Goal: Information Seeking & Learning: Check status

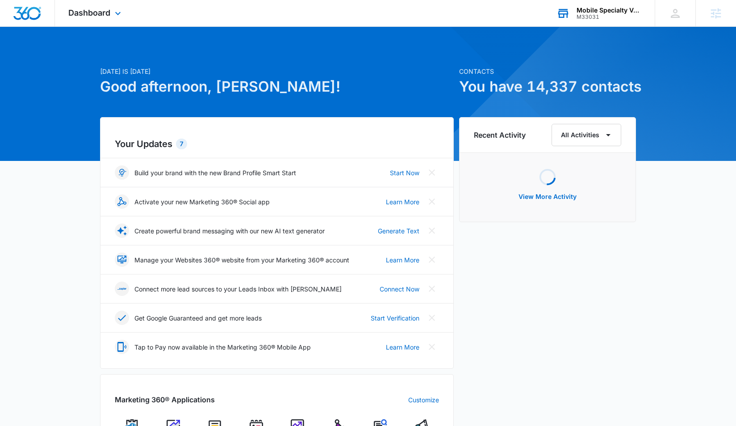
click at [602, 18] on div "M33031" at bounding box center [609, 17] width 65 height 6
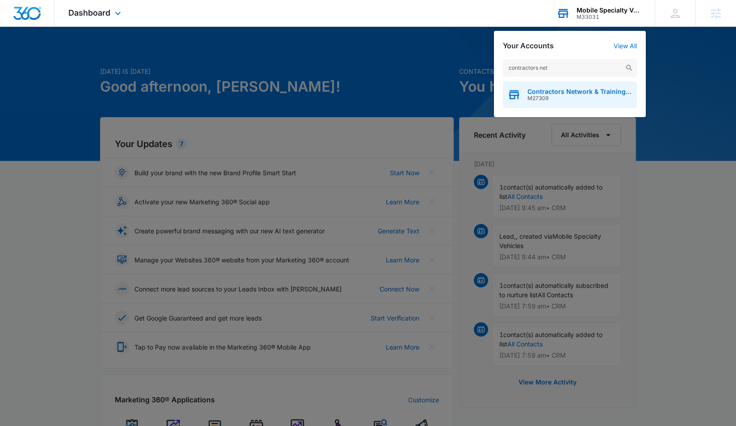
type input "contractors net"
click at [561, 93] on span "Contractors Network & Training Center" at bounding box center [579, 91] width 105 height 7
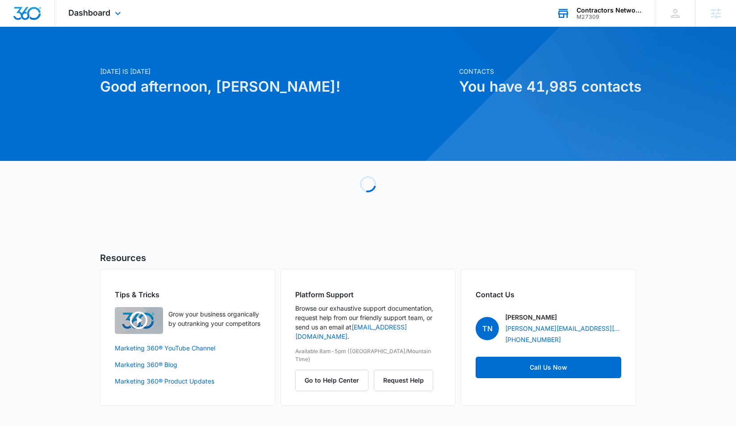
click at [93, 19] on div "Dashboard Apps Reputation Websites Forms CRM Email Social Shop Payments POS Con…" at bounding box center [96, 13] width 82 height 26
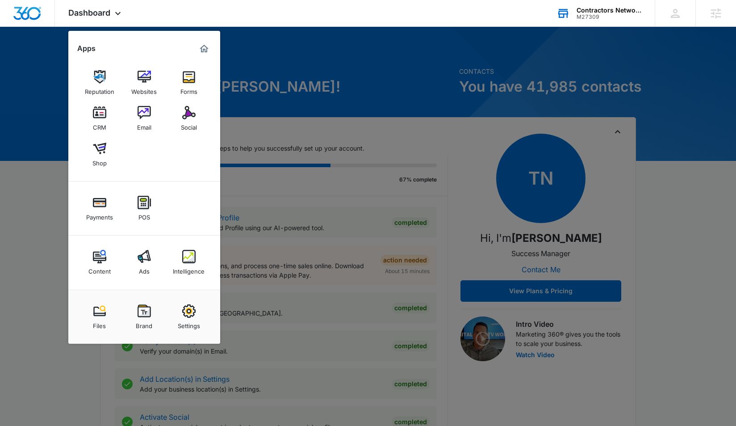
click at [147, 265] on div "Ads" at bounding box center [144, 269] width 11 height 12
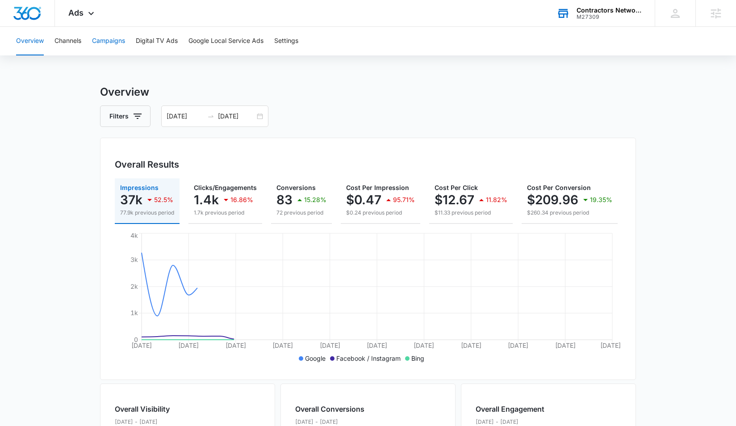
click at [117, 46] on button "Campaigns" at bounding box center [108, 41] width 33 height 29
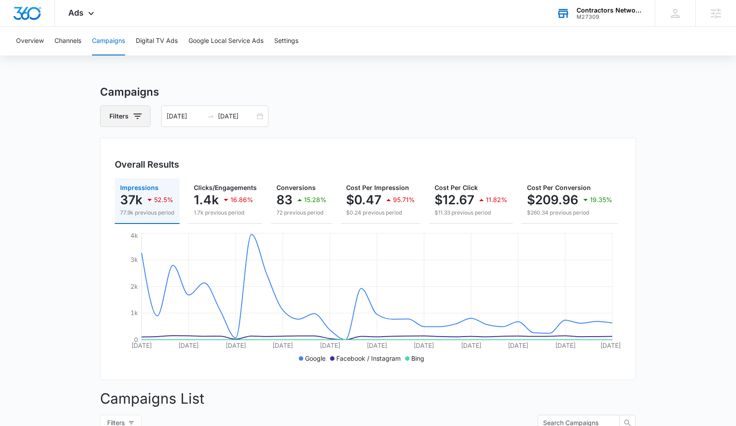
click at [141, 110] on button "Filters" at bounding box center [125, 115] width 50 height 21
click at [149, 153] on div "Channel" at bounding box center [162, 149] width 103 height 14
click at [155, 146] on div "Channel" at bounding box center [162, 149] width 103 height 14
click at [135, 149] on p "Channel" at bounding box center [123, 148] width 24 height 9
click at [204, 150] on icon "Show Channel filters" at bounding box center [206, 148] width 11 height 11
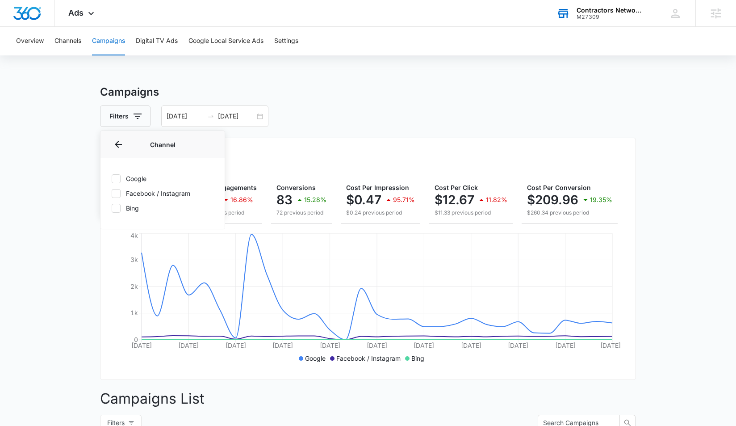
click at [118, 178] on icon at bounding box center [115, 178] width 5 height 4
click at [112, 178] on input "Google" at bounding box center [111, 178] width 0 height 0
checkbox input "true"
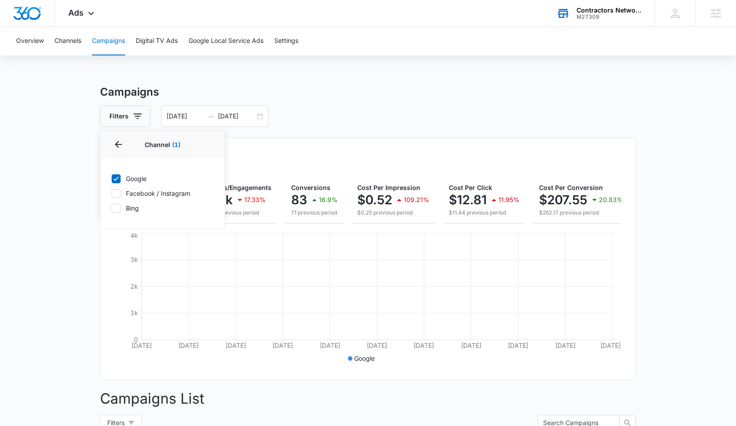
click at [42, 132] on main "Campaigns Filters Channel 1 Channel (1) Google Facebook / Instagram Bing Type C…" at bounding box center [368, 343] width 736 height 518
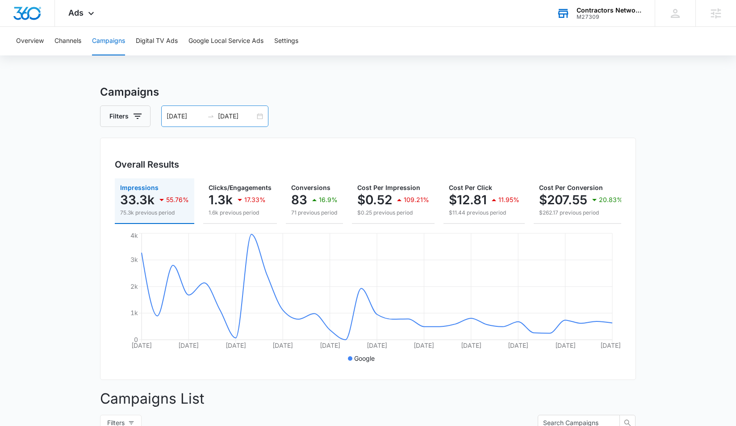
click at [173, 120] on input "[DATE]" at bounding box center [185, 116] width 37 height 10
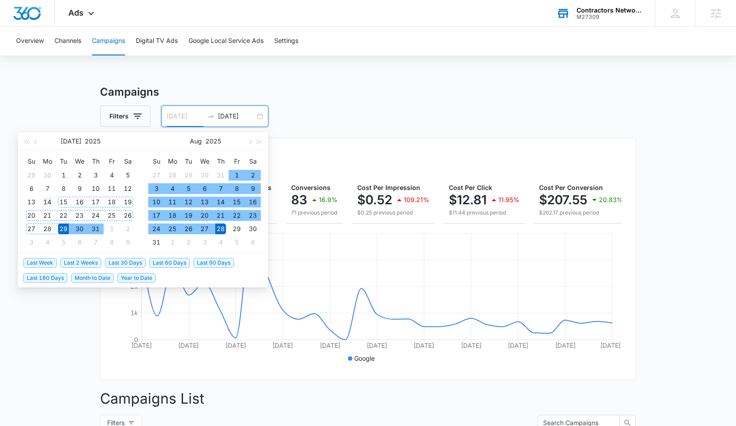
type input "[DATE]"
click at [44, 201] on div "14" at bounding box center [47, 201] width 11 height 11
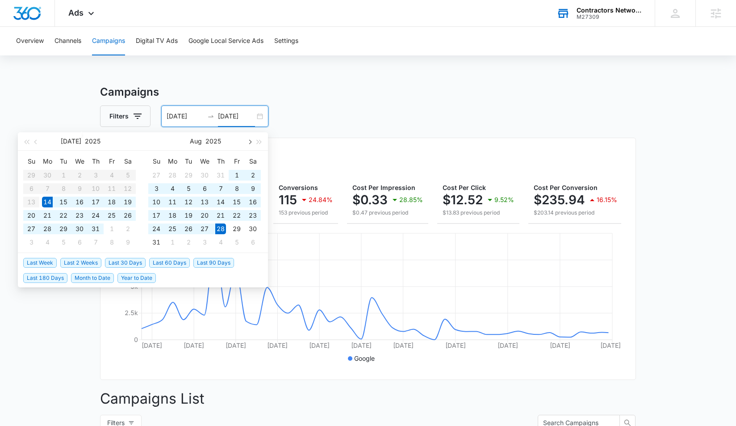
click at [250, 145] on button "button" at bounding box center [249, 141] width 10 height 18
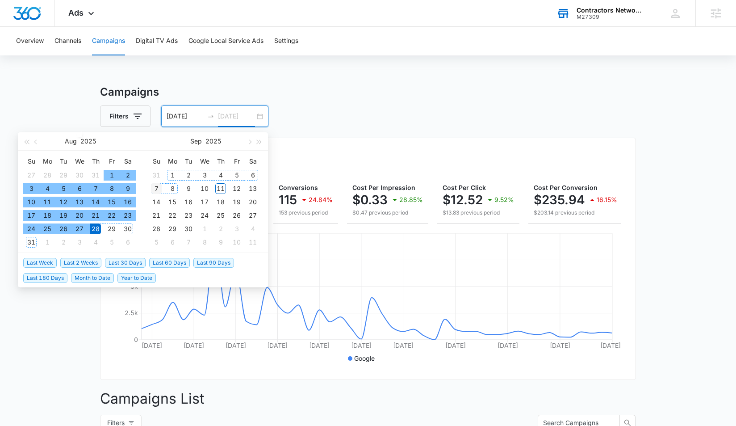
type input "[DATE]"
click at [158, 191] on div "7" at bounding box center [156, 188] width 11 height 11
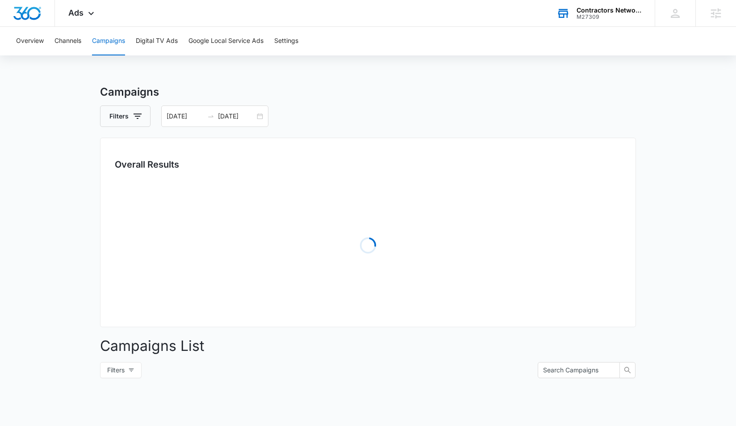
click at [50, 109] on main "Campaigns Filters [DATE] [DATE] Overall Results Loading Campaigns List Filters …" at bounding box center [368, 316] width 736 height 465
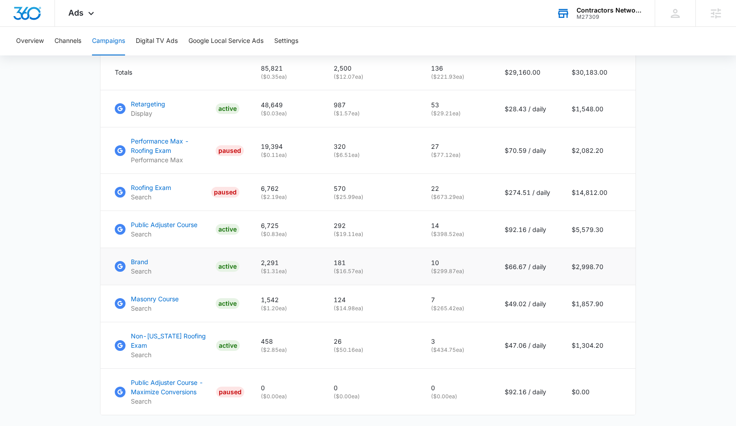
scroll to position [410, 0]
drag, startPoint x: 585, startPoint y: 195, endPoint x: 605, endPoint y: 194, distance: 20.6
click at [605, 194] on td "$14,812.00" at bounding box center [598, 191] width 75 height 37
click at [614, 192] on td "$14,812.00" at bounding box center [598, 191] width 75 height 37
drag, startPoint x: 606, startPoint y: 193, endPoint x: 573, endPoint y: 195, distance: 33.1
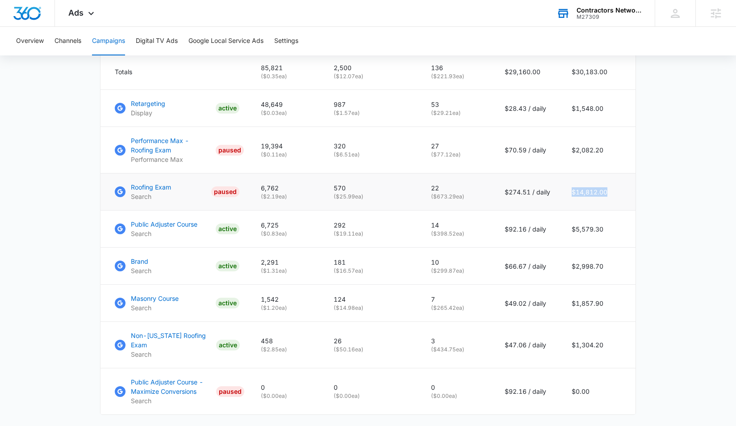
click at [572, 195] on td "$14,812.00" at bounding box center [598, 191] width 75 height 37
drag, startPoint x: 572, startPoint y: 150, endPoint x: 622, endPoint y: 150, distance: 50.0
click at [622, 150] on td "$2,082.20" at bounding box center [598, 150] width 75 height 46
click at [582, 152] on td "$2,082.20" at bounding box center [598, 150] width 75 height 46
drag, startPoint x: 573, startPoint y: 151, endPoint x: 606, endPoint y: 153, distance: 33.1
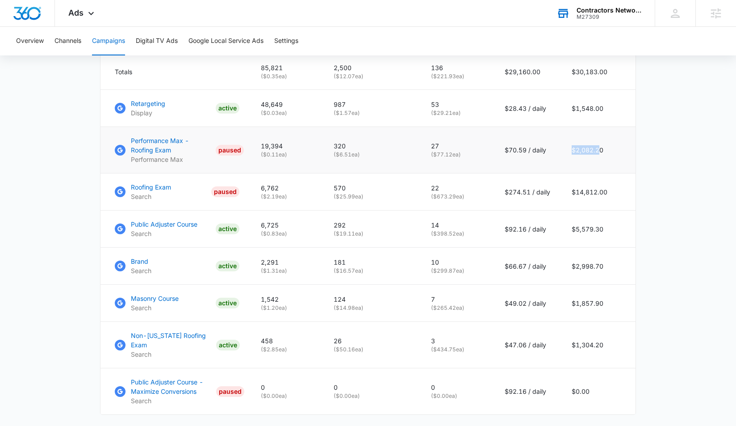
click at [605, 153] on td "$2,082.20" at bounding box center [598, 150] width 75 height 46
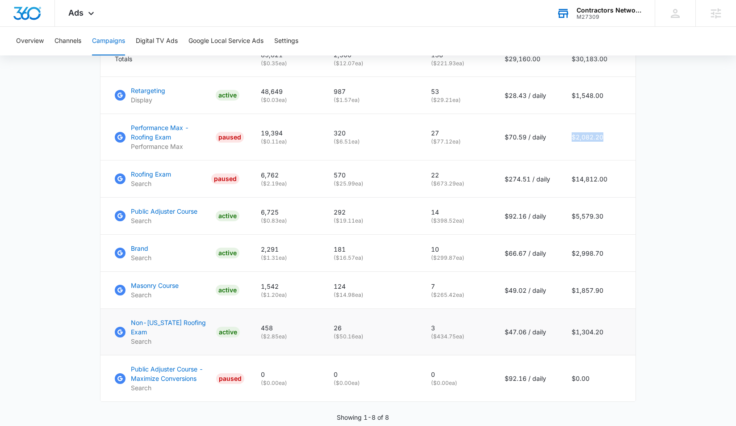
scroll to position [423, 0]
drag, startPoint x: 573, startPoint y: 330, endPoint x: 610, endPoint y: 327, distance: 37.2
click at [611, 327] on td "$1,304.20" at bounding box center [598, 331] width 75 height 46
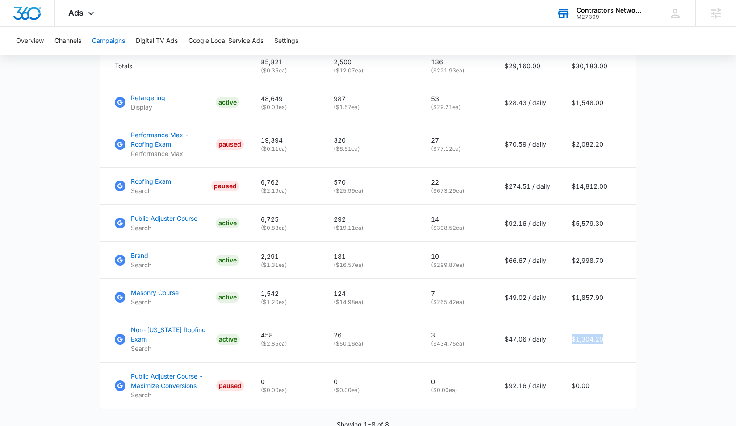
scroll to position [414, 0]
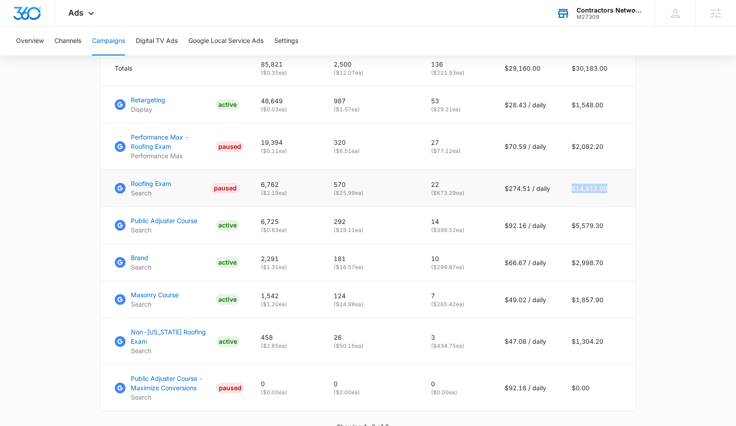
drag, startPoint x: 573, startPoint y: 189, endPoint x: 608, endPoint y: 189, distance: 34.8
click at [608, 189] on td "$14,812.00" at bounding box center [598, 188] width 75 height 37
drag, startPoint x: 573, startPoint y: 334, endPoint x: 604, endPoint y: 337, distance: 31.4
click at [604, 337] on td "$1,304.20" at bounding box center [598, 341] width 75 height 46
click at [630, 280] on td "$2,998.70" at bounding box center [598, 262] width 75 height 37
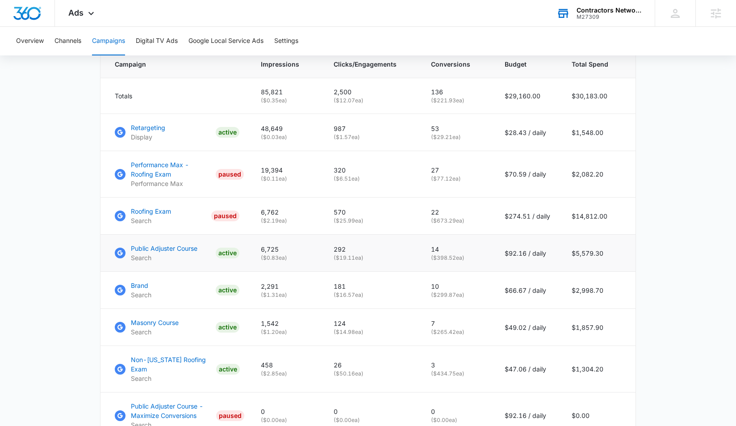
scroll to position [387, 0]
drag, startPoint x: 575, startPoint y: 254, endPoint x: 617, endPoint y: 253, distance: 41.5
click at [617, 253] on td "$5,579.30" at bounding box center [598, 252] width 75 height 37
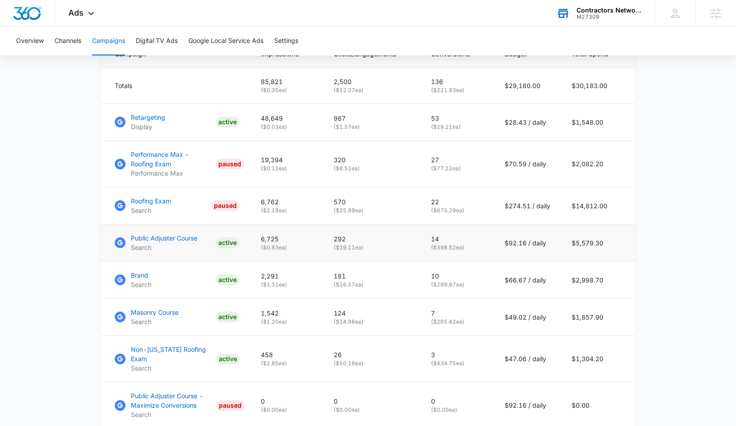
click at [579, 244] on td "$5,579.30" at bounding box center [598, 242] width 75 height 37
drag, startPoint x: 572, startPoint y: 245, endPoint x: 612, endPoint y: 242, distance: 40.3
click at [612, 242] on td "$5,579.30" at bounding box center [598, 242] width 75 height 37
click at [625, 242] on td "$5,579.30" at bounding box center [598, 242] width 75 height 37
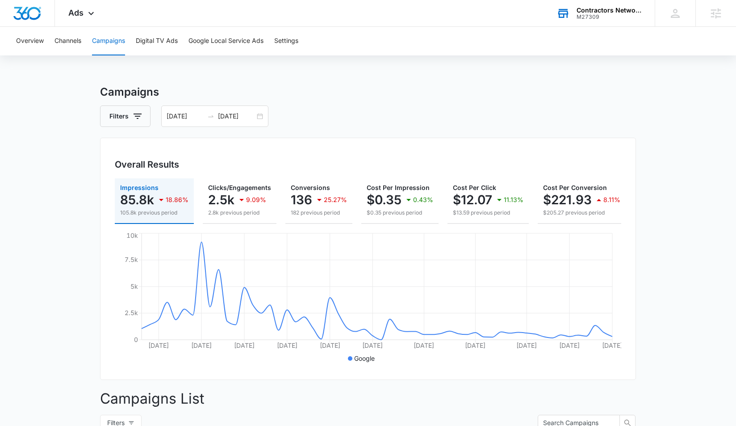
scroll to position [0, 0]
